Goal: Task Accomplishment & Management: Use online tool/utility

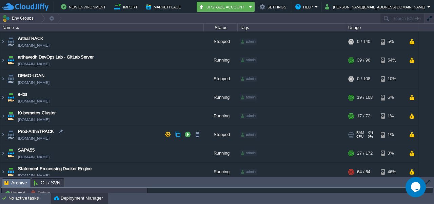
scroll to position [59, 0]
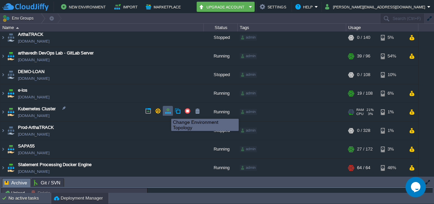
click at [166, 113] on button "button" at bounding box center [168, 111] width 6 height 6
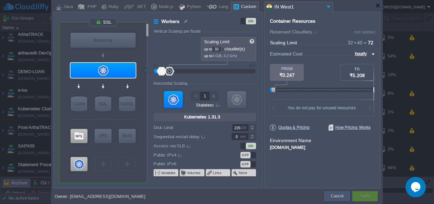
click at [330, 192] on div "Cancel" at bounding box center [337, 196] width 16 height 10
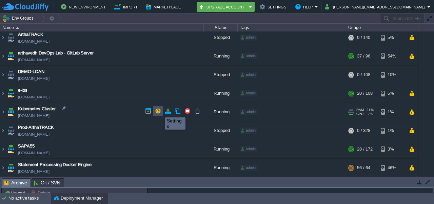
click at [157, 109] on button "button" at bounding box center [158, 111] width 6 height 6
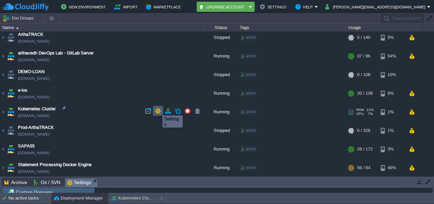
scroll to position [1, 0]
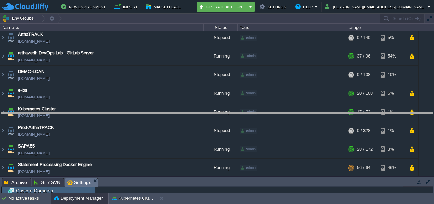
drag, startPoint x: 173, startPoint y: 181, endPoint x: 185, endPoint y: 111, distance: 70.4
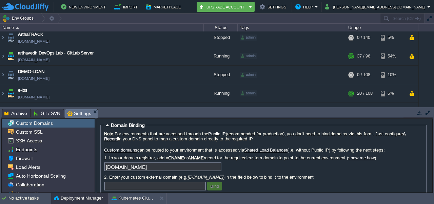
scroll to position [0, 0]
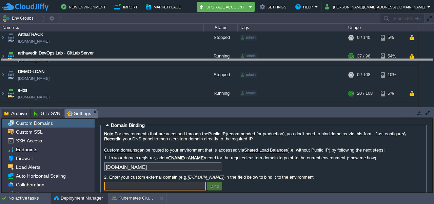
drag, startPoint x: 183, startPoint y: 115, endPoint x: 190, endPoint y: 43, distance: 71.9
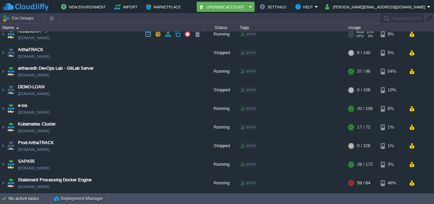
scroll to position [42, 0]
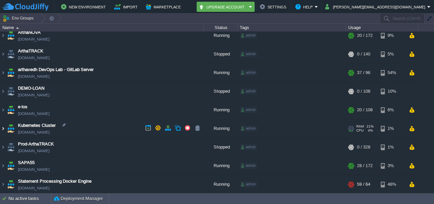
click at [4, 127] on img at bounding box center [2, 129] width 5 height 18
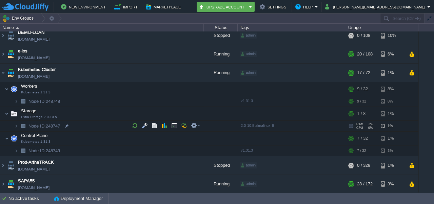
scroll to position [98, 0]
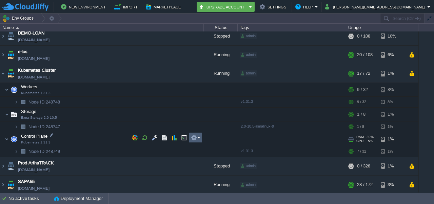
click at [200, 139] on td at bounding box center [196, 138] width 14 height 10
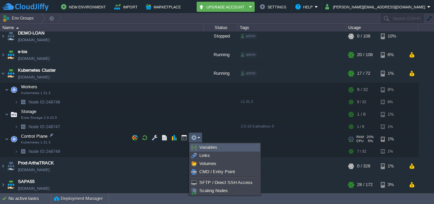
click at [211, 147] on span "Variables" at bounding box center [208, 147] width 18 height 5
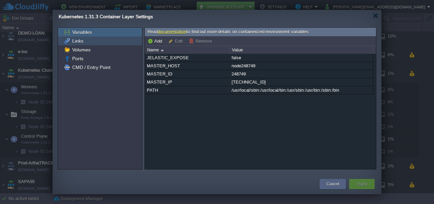
click at [79, 41] on span "Links" at bounding box center [78, 41] width 14 height 6
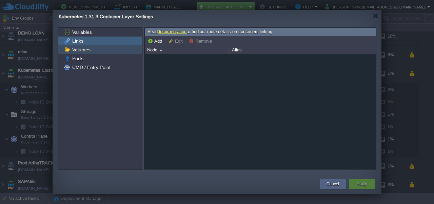
click at [79, 50] on span "Volumes" at bounding box center [81, 50] width 21 height 6
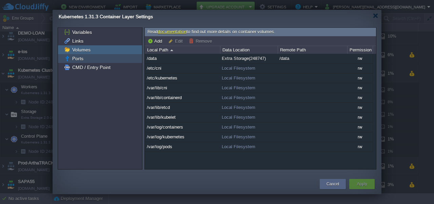
click at [79, 58] on span "Ports" at bounding box center [78, 59] width 14 height 6
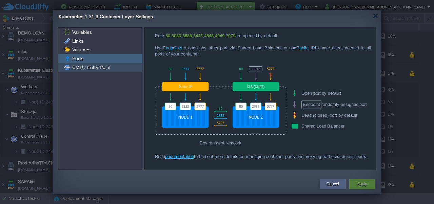
click at [84, 67] on span "CMD / Entry Point" at bounding box center [91, 67] width 41 height 6
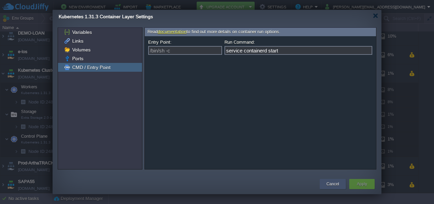
click at [332, 183] on button "Cancel" at bounding box center [332, 184] width 13 height 7
